Goal: Task Accomplishment & Management: Complete application form

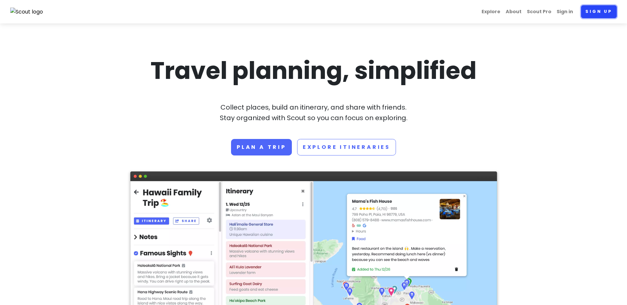
click at [597, 12] on link "Sign up" at bounding box center [599, 11] width 36 height 13
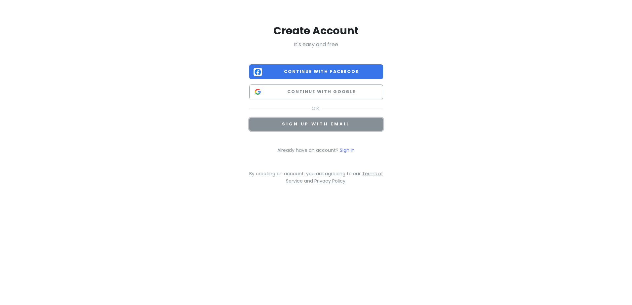
click at [304, 123] on span "Sign up with email" at bounding box center [316, 124] width 68 height 6
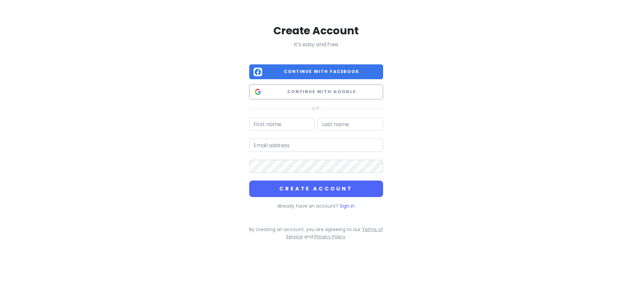
click at [288, 124] on input "text" at bounding box center [281, 124] width 65 height 13
type input "[PERSON_NAME]"
type input "Delgdo"
click at [262, 146] on input "email" at bounding box center [316, 145] width 134 height 13
type input "[EMAIL_ADDRESS][DOMAIN_NAME]"
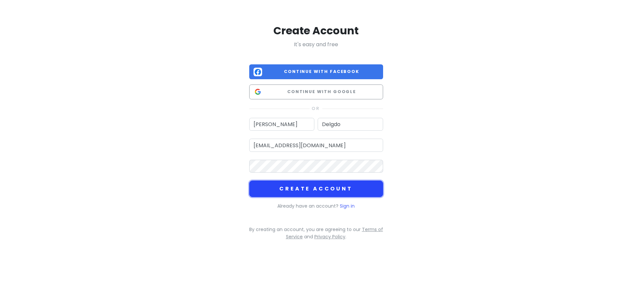
click at [311, 187] on button "Create Account" at bounding box center [316, 189] width 134 height 17
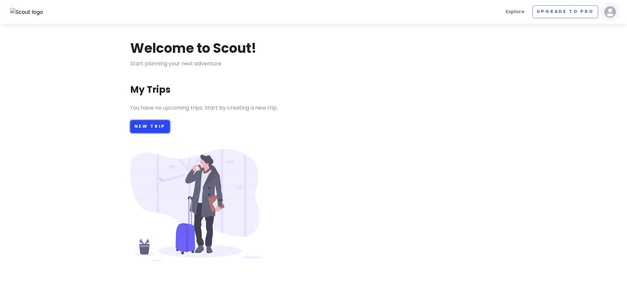
click at [155, 128] on link "New Trip" at bounding box center [150, 126] width 40 height 13
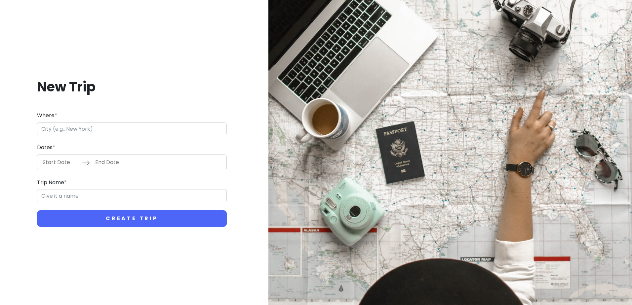
click at [115, 133] on input "Where *" at bounding box center [132, 129] width 190 height 13
type input "N"
type input "D"
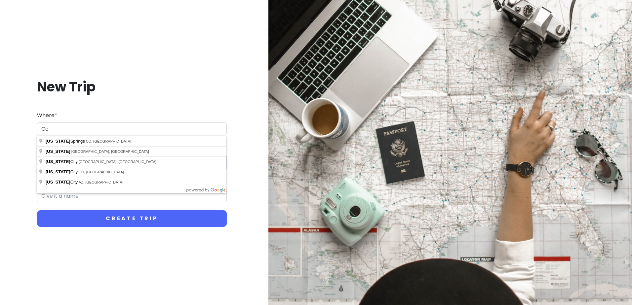
type input "C"
type input "[GEOGRAPHIC_DATA], [GEOGRAPHIC_DATA], [GEOGRAPHIC_DATA]"
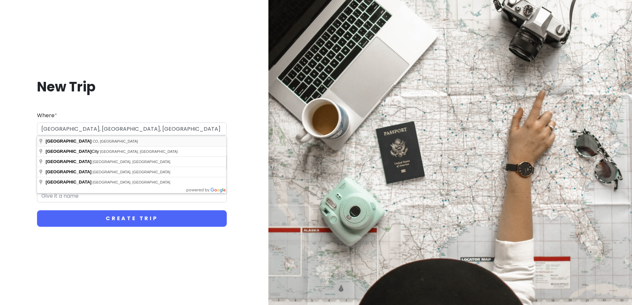
type input "Denver Trip"
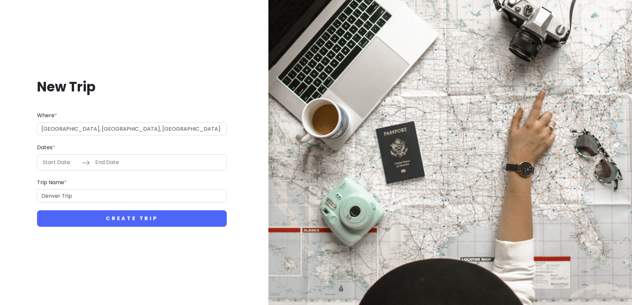
click at [112, 165] on input "End Date" at bounding box center [113, 162] width 43 height 15
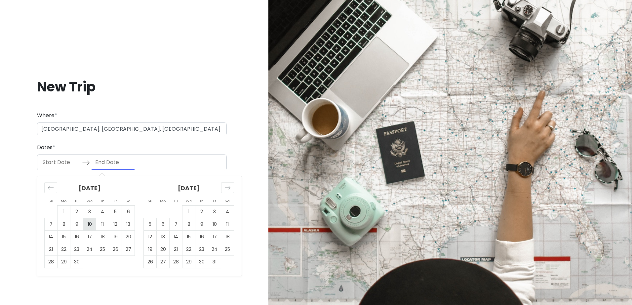
click at [91, 227] on td "10" at bounding box center [89, 224] width 13 height 13
type input "[DATE]"
click at [53, 234] on td "14" at bounding box center [51, 237] width 13 height 13
type input "[DATE]"
click at [92, 225] on td "10" at bounding box center [89, 224] width 13 height 13
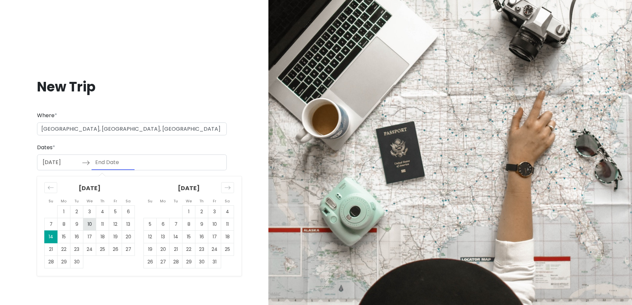
type input "[DATE]"
click at [103, 163] on input "End Date" at bounding box center [113, 162] width 43 height 15
click at [53, 238] on td "14" at bounding box center [51, 237] width 13 height 13
type input "[DATE]"
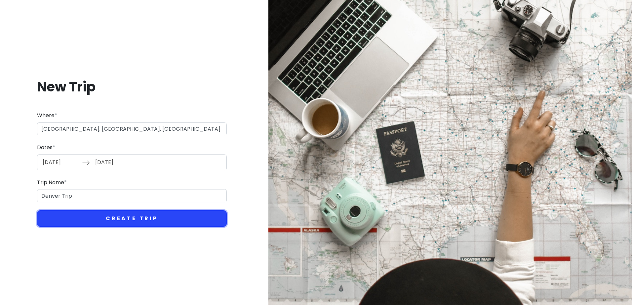
click at [152, 218] on button "Create Trip" at bounding box center [132, 218] width 190 height 17
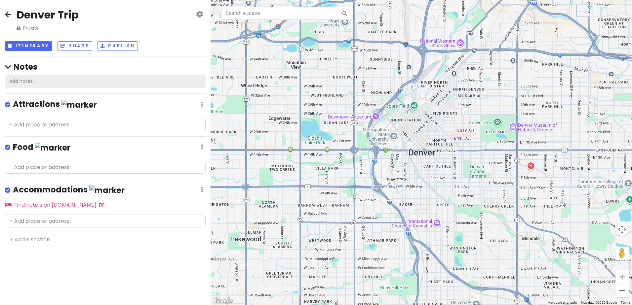
click at [47, 80] on div "Add notes..." at bounding box center [105, 82] width 201 height 14
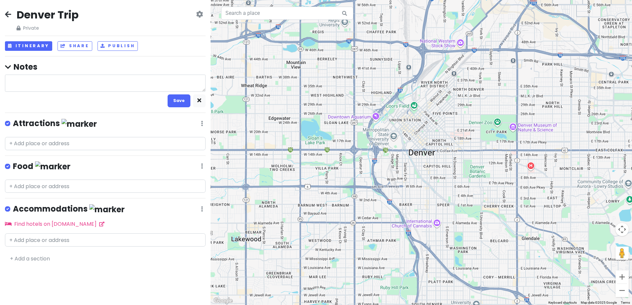
type textarea "x"
type textarea "M"
type textarea "x"
type textarea "Ma"
type textarea "x"
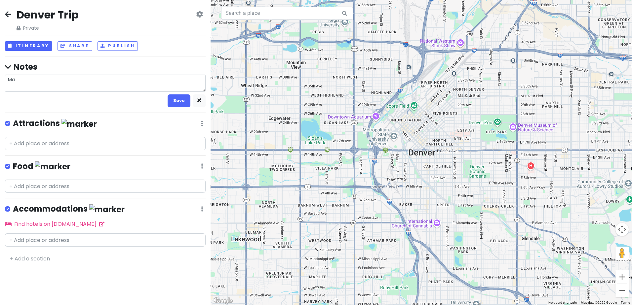
type textarea "Man"
type textarea "x"
type textarea "Mana"
type textarea "x"
type textarea "Mana"
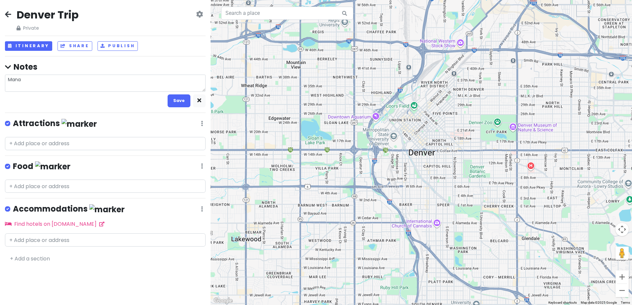
type textarea "x"
type textarea "Mana C"
type textarea "x"
type textarea "Mana Co"
type textarea "x"
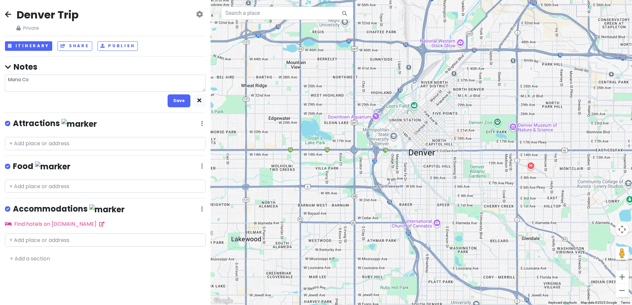
type textarea "Mana Con"
type textarea "x"
type textarea "Mana Conc"
type textarea "x"
type textarea "Mana Conce"
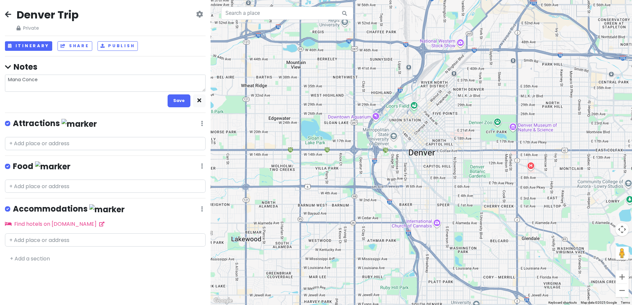
type textarea "x"
type textarea "Mana Concer"
type textarea "x"
type textarea "Mana Concert"
type textarea "x"
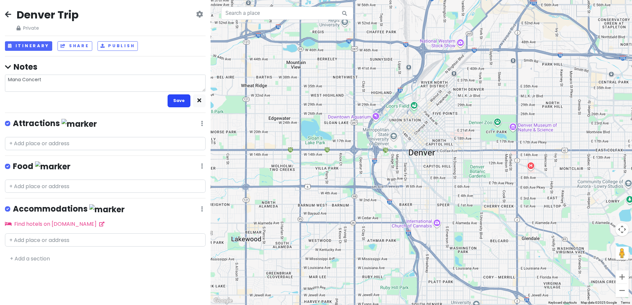
type textarea "Mana Concert"
click at [185, 104] on button "Save" at bounding box center [178, 100] width 23 height 13
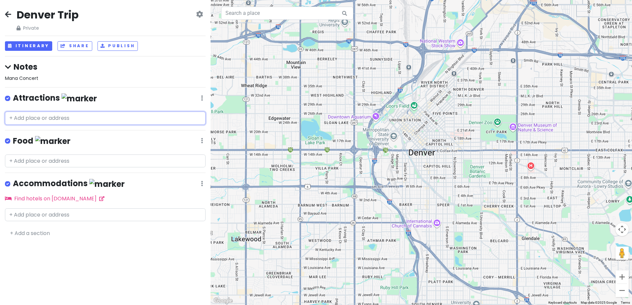
click at [39, 117] on input "text" at bounding box center [105, 118] width 201 height 13
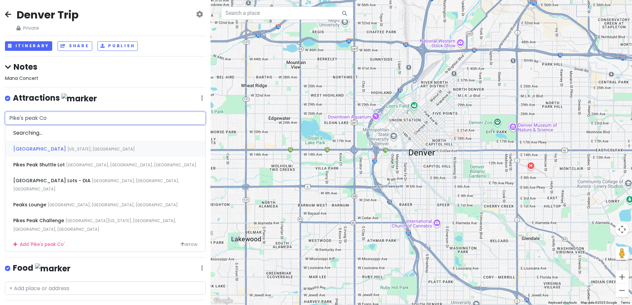
type input "Pike's peak Cog"
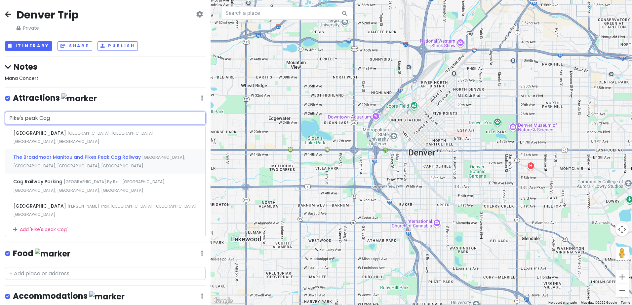
click at [72, 154] on span "The Broadmoor Manitou and Pikes Peak Cog Railway" at bounding box center [77, 157] width 129 height 7
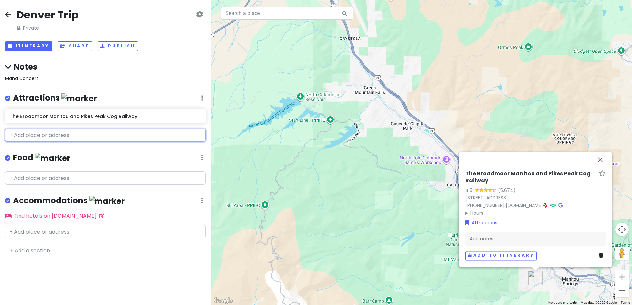
click at [69, 137] on input "text" at bounding box center [105, 135] width 201 height 13
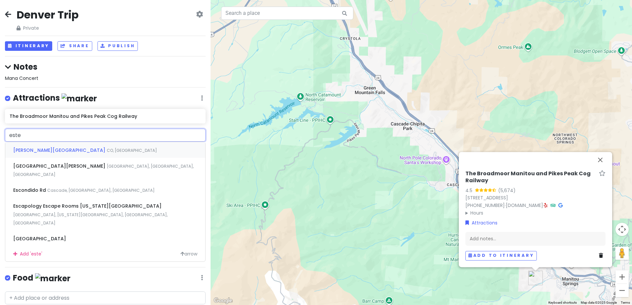
type input "[PERSON_NAME]"
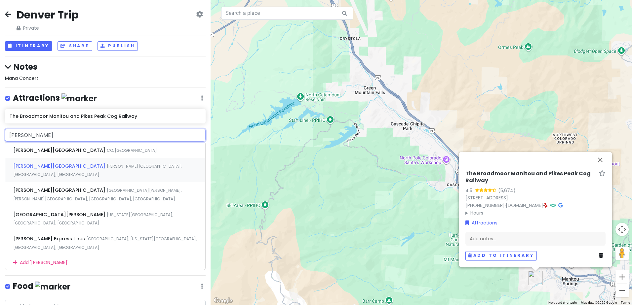
click at [55, 166] on span "[PERSON_NAME][GEOGRAPHIC_DATA], [GEOGRAPHIC_DATA], [GEOGRAPHIC_DATA]" at bounding box center [97, 171] width 168 height 14
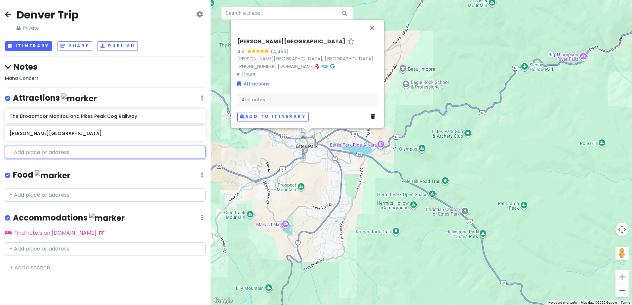
click at [60, 151] on input "text" at bounding box center [105, 152] width 201 height 13
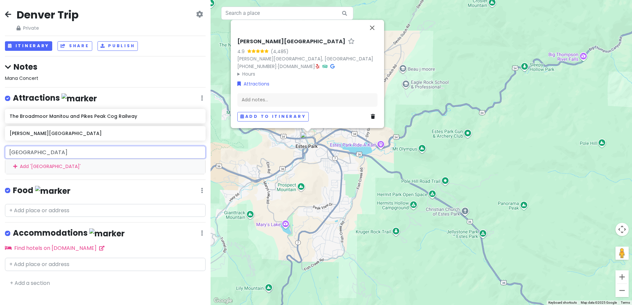
drag, startPoint x: 64, startPoint y: 152, endPoint x: -49, endPoint y: 145, distance: 113.2
click at [0, 145] on html "Denver Trip Private Change Dates Make a Copy Delete Trip Go Pro ⚡️ Give Feedbac…" at bounding box center [316, 152] width 632 height 305
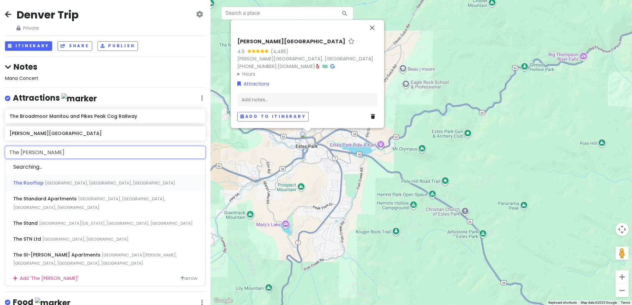
type input "The [PERSON_NAME]"
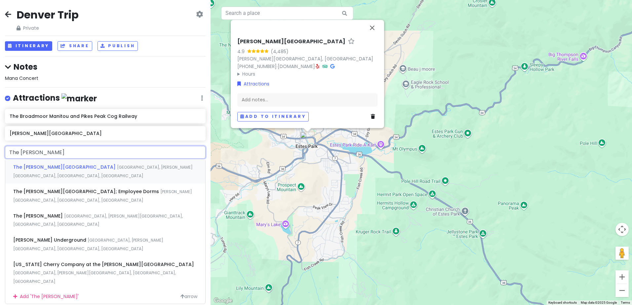
click at [49, 166] on span "The [PERSON_NAME][GEOGRAPHIC_DATA]" at bounding box center [65, 167] width 104 height 7
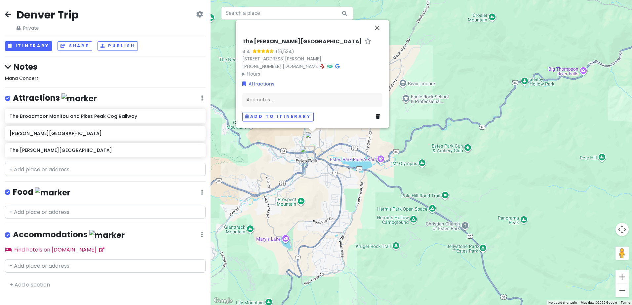
click at [55, 249] on link "Find hotels on [DOMAIN_NAME]" at bounding box center [54, 250] width 99 height 8
click at [373, 27] on button "Close" at bounding box center [377, 28] width 16 height 16
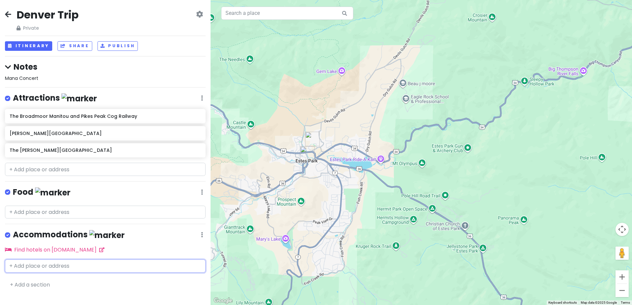
click at [56, 266] on input "text" at bounding box center [105, 266] width 201 height 13
click at [56, 265] on input "text" at bounding box center [105, 266] width 201 height 13
click at [57, 169] on input "text" at bounding box center [105, 169] width 201 height 13
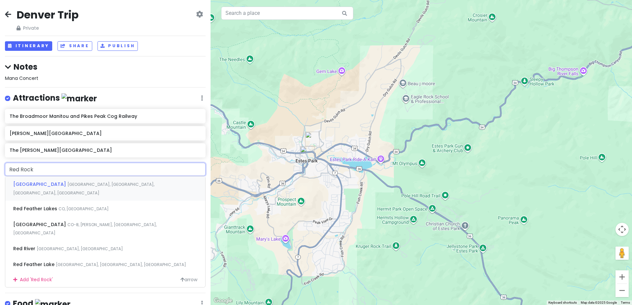
type input "Red Rocks"
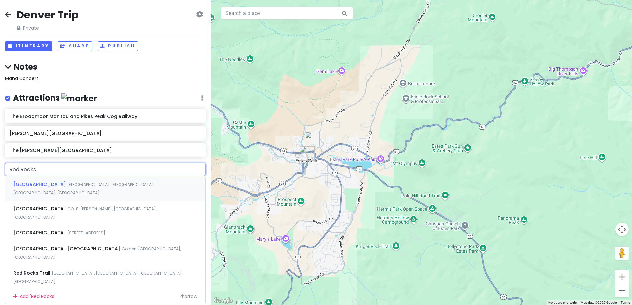
click at [95, 186] on span "[GEOGRAPHIC_DATA], [GEOGRAPHIC_DATA], [GEOGRAPHIC_DATA], [GEOGRAPHIC_DATA]" at bounding box center [83, 189] width 141 height 14
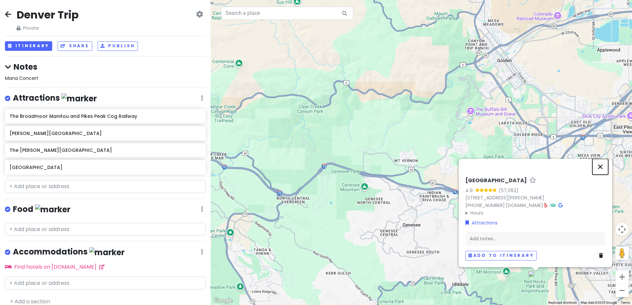
click at [599, 168] on button "Close" at bounding box center [600, 167] width 16 height 16
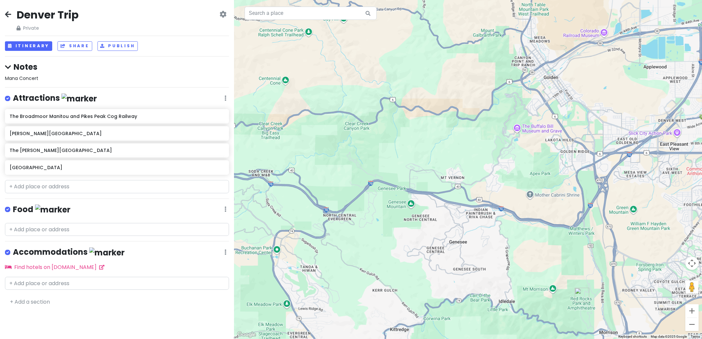
drag, startPoint x: 605, startPoint y: 2, endPoint x: 186, endPoint y: 65, distance: 423.9
click at [187, 62] on h4 "Notes" at bounding box center [117, 67] width 224 height 10
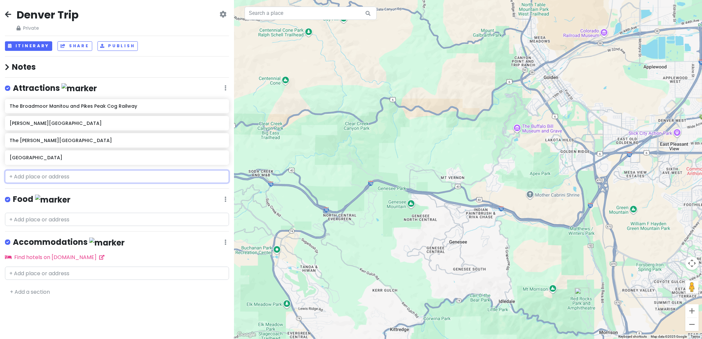
click at [30, 179] on input "text" at bounding box center [117, 176] width 224 height 13
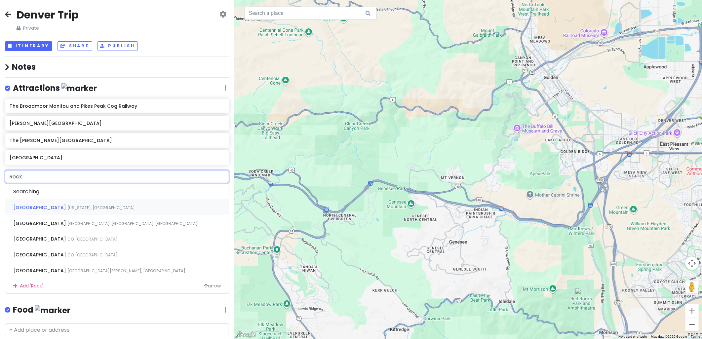
type input "Rocky"
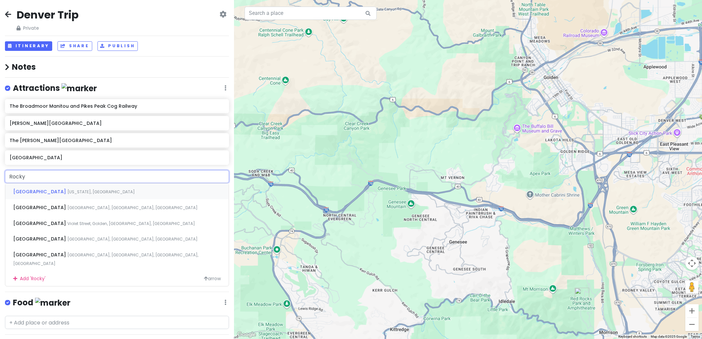
click at [59, 191] on span "[GEOGRAPHIC_DATA]" at bounding box center [40, 191] width 54 height 7
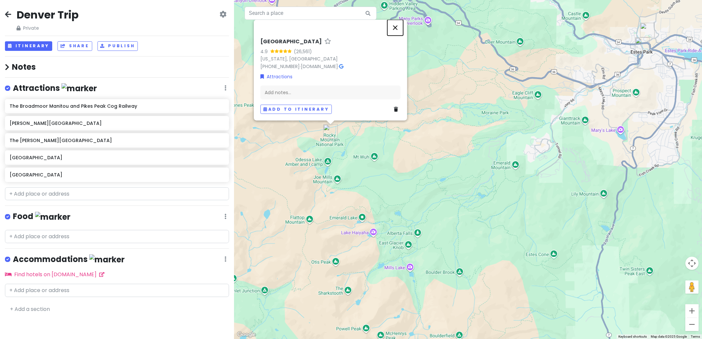
click at [400, 29] on button "Close" at bounding box center [395, 28] width 16 height 16
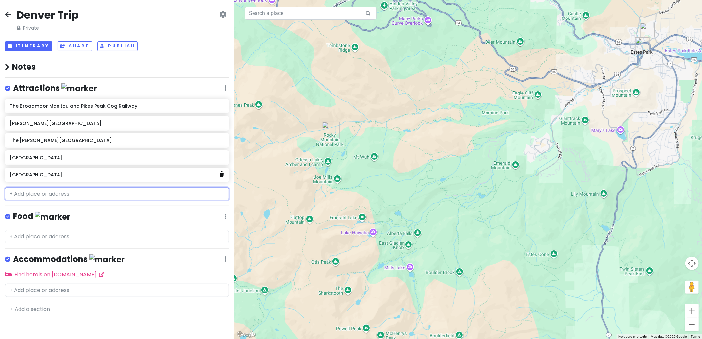
click at [223, 177] on link at bounding box center [222, 174] width 5 height 9
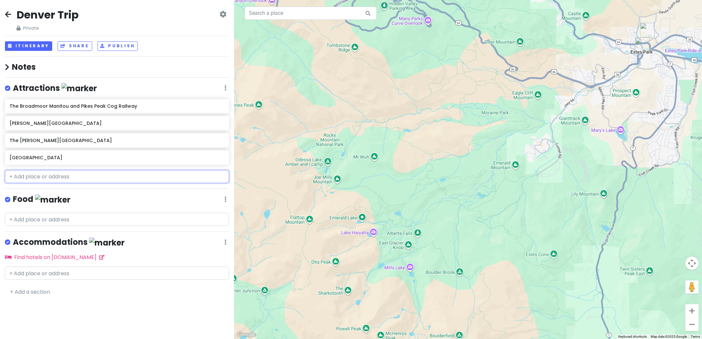
click at [96, 178] on input "text" at bounding box center [117, 176] width 224 height 13
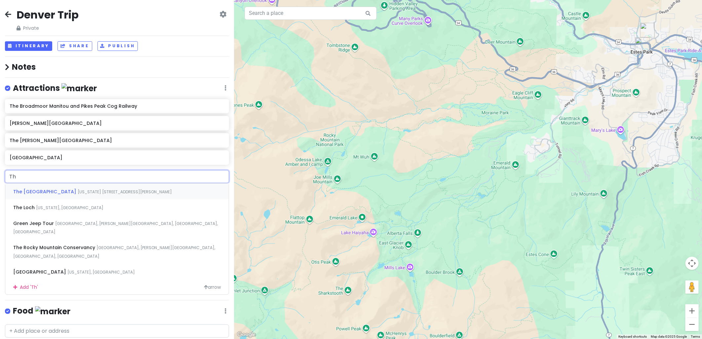
type input "T"
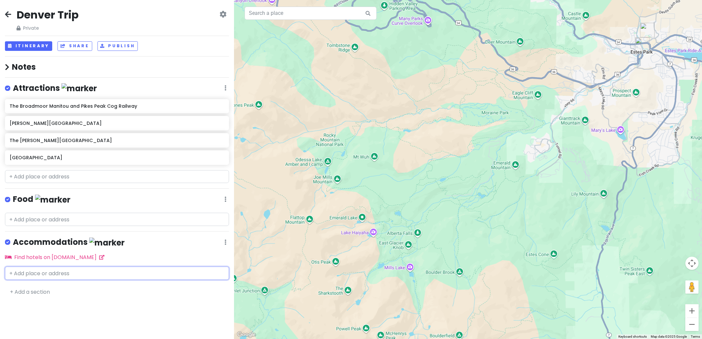
click at [53, 270] on input "text" at bounding box center [117, 273] width 224 height 13
click at [55, 256] on link "Find hotels on [DOMAIN_NAME]" at bounding box center [54, 257] width 99 height 8
click at [37, 47] on button "Itinerary" at bounding box center [28, 46] width 47 height 10
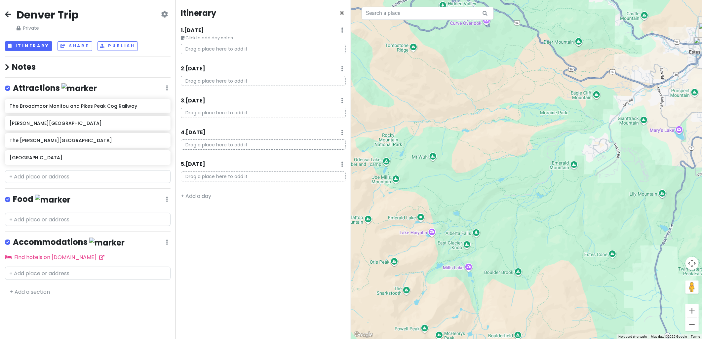
click at [206, 49] on p "Drag a place here to add it" at bounding box center [263, 49] width 165 height 10
click at [210, 47] on p "Drag a place here to add it" at bounding box center [263, 49] width 165 height 10
click at [396, 17] on input "text" at bounding box center [427, 13] width 132 height 13
click at [224, 50] on p "Drag a place here to add it" at bounding box center [263, 49] width 165 height 10
click at [391, 15] on input "text" at bounding box center [427, 13] width 132 height 13
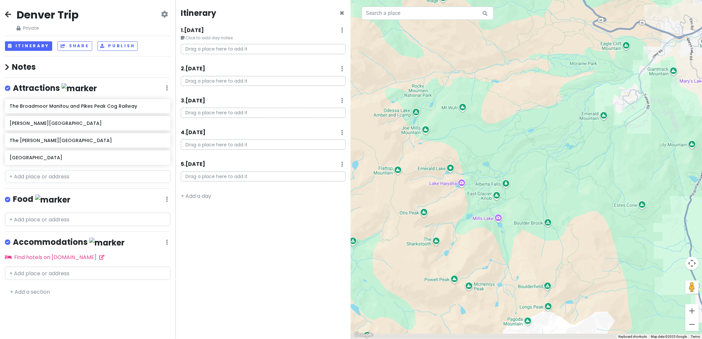
drag, startPoint x: 563, startPoint y: 187, endPoint x: 597, endPoint y: 153, distance: 48.4
click at [593, 137] on div at bounding box center [526, 169] width 351 height 339
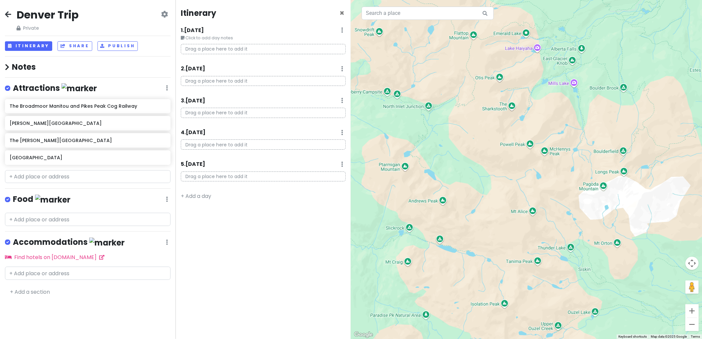
drag, startPoint x: 495, startPoint y: 237, endPoint x: 565, endPoint y: 105, distance: 149.3
click at [565, 105] on div at bounding box center [526, 169] width 351 height 339
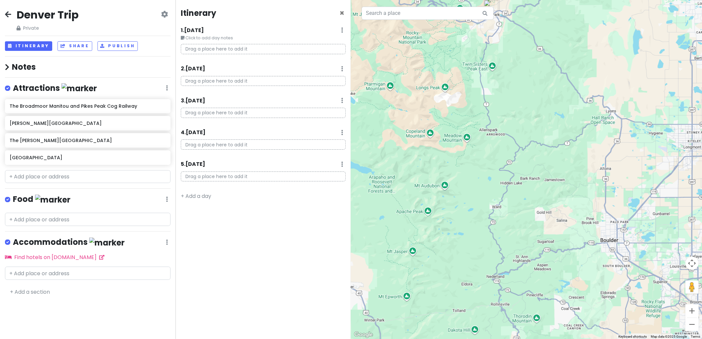
drag, startPoint x: 610, startPoint y: 141, endPoint x: 483, endPoint y: 79, distance: 141.5
click at [483, 79] on div at bounding box center [526, 169] width 351 height 339
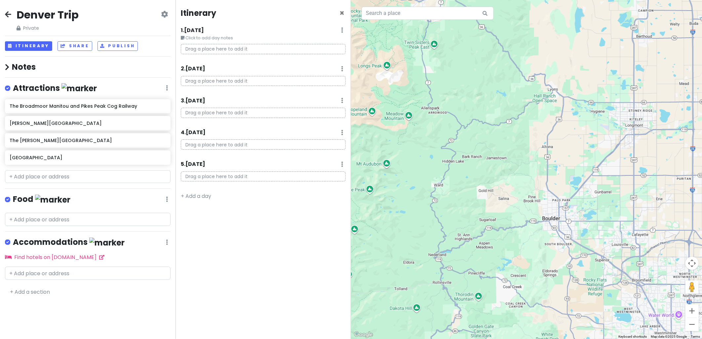
drag, startPoint x: 582, startPoint y: 117, endPoint x: 530, endPoint y: 73, distance: 68.0
click at [530, 73] on div at bounding box center [526, 169] width 351 height 339
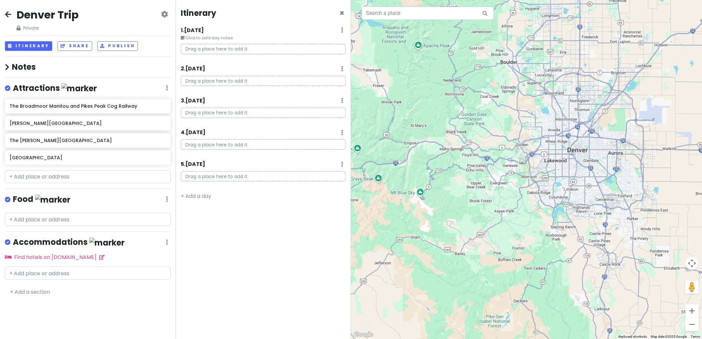
drag, startPoint x: 557, startPoint y: 170, endPoint x: 537, endPoint y: 113, distance: 60.2
click at [537, 113] on div at bounding box center [526, 169] width 351 height 339
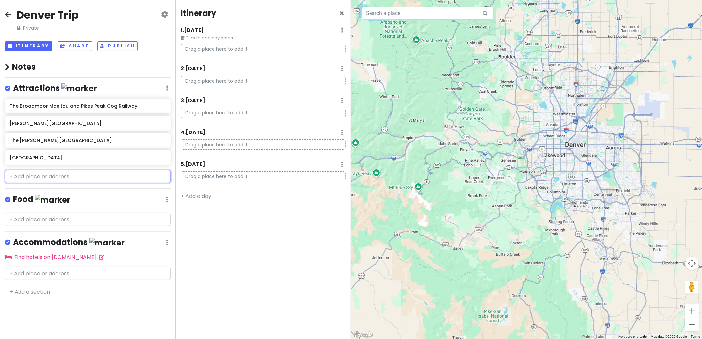
click at [58, 177] on input "text" at bounding box center [87, 176] width 165 height 13
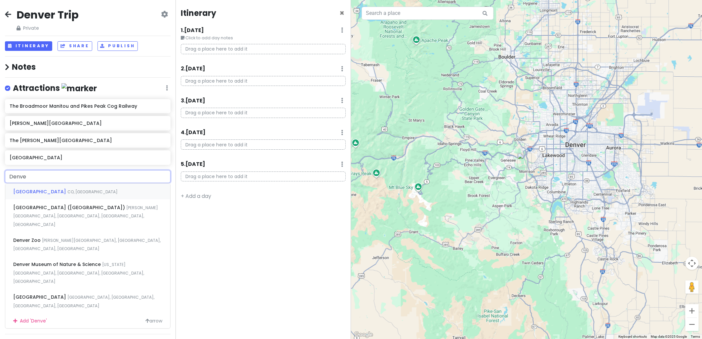
type input "[GEOGRAPHIC_DATA]"
click at [50, 207] on span "[GEOGRAPHIC_DATA] ([GEOGRAPHIC_DATA])" at bounding box center [69, 207] width 113 height 7
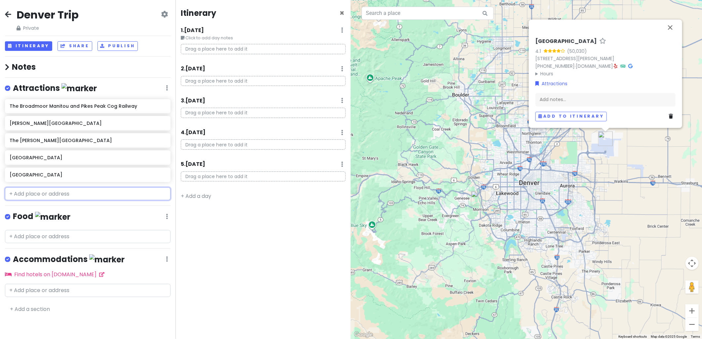
click at [35, 191] on input "text" at bounding box center [87, 193] width 165 height 13
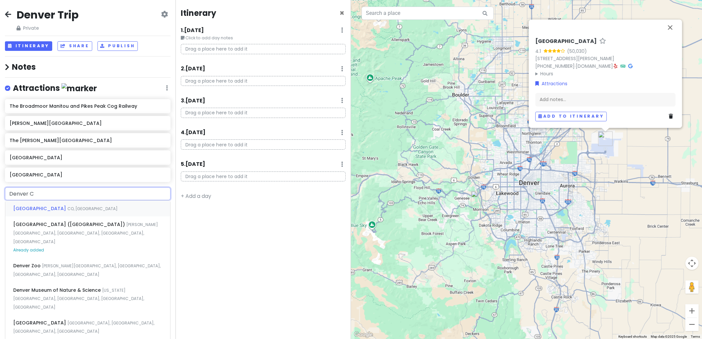
type input "Denver Co"
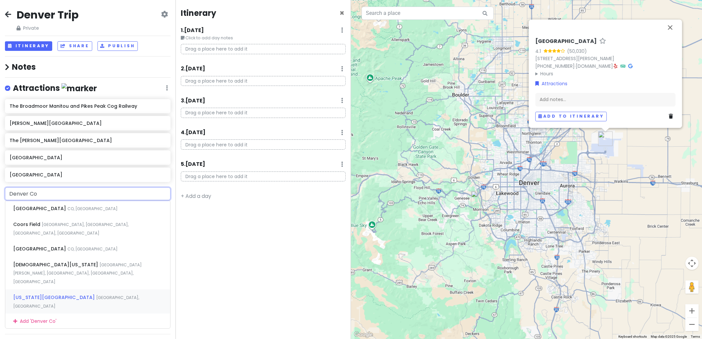
click at [65, 294] on span "[US_STATE][GEOGRAPHIC_DATA]" at bounding box center [54, 297] width 83 height 7
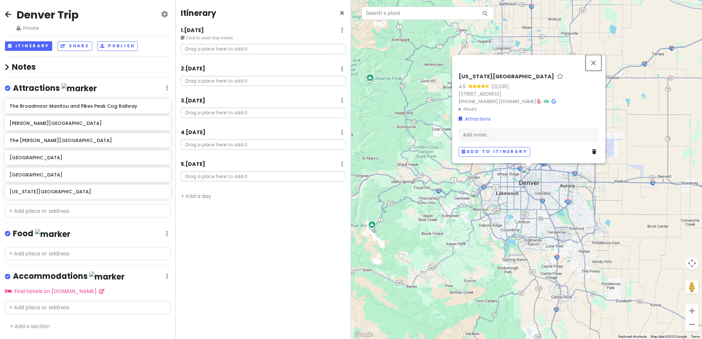
click at [590, 64] on button "Close" at bounding box center [593, 63] width 16 height 16
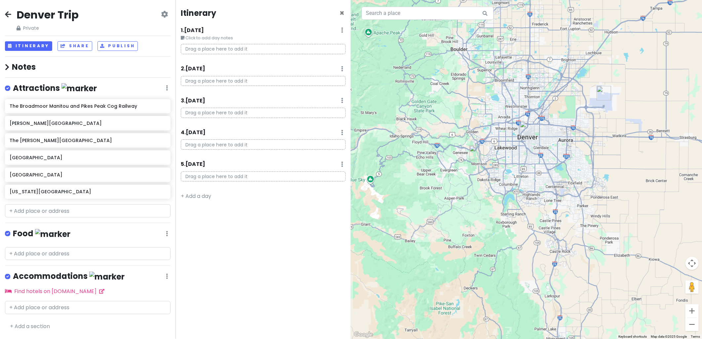
drag, startPoint x: 552, startPoint y: 197, endPoint x: 569, endPoint y: 152, distance: 47.8
click at [569, 152] on div at bounding box center [526, 169] width 351 height 339
